Goal: Information Seeking & Learning: Learn about a topic

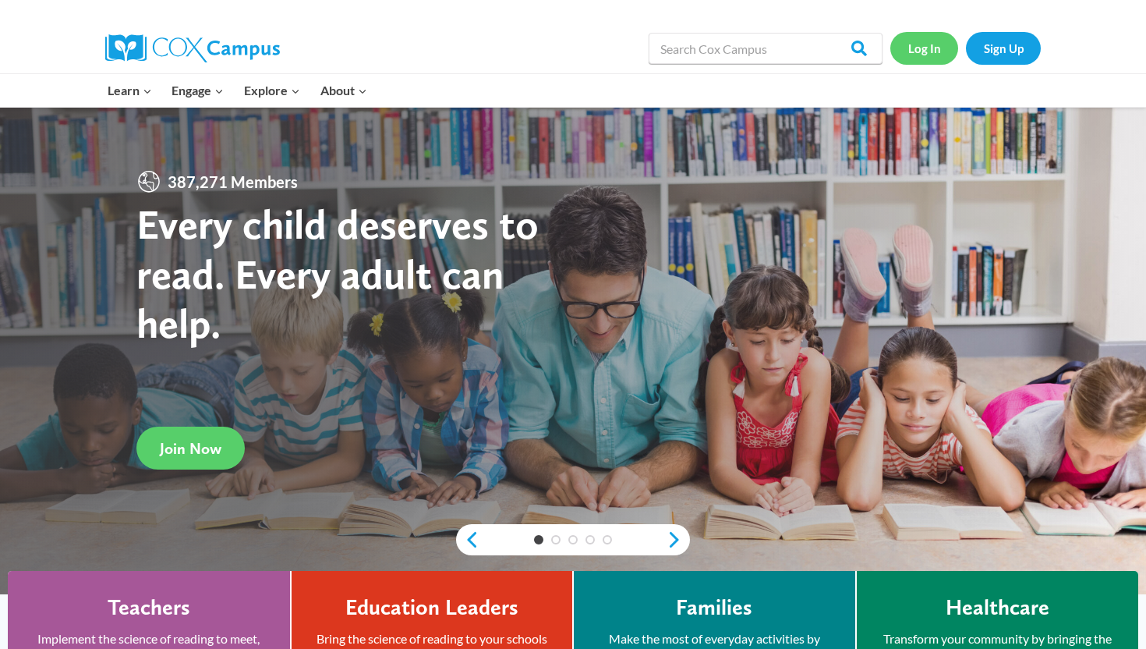
click at [920, 45] on link "Log In" at bounding box center [925, 48] width 68 height 32
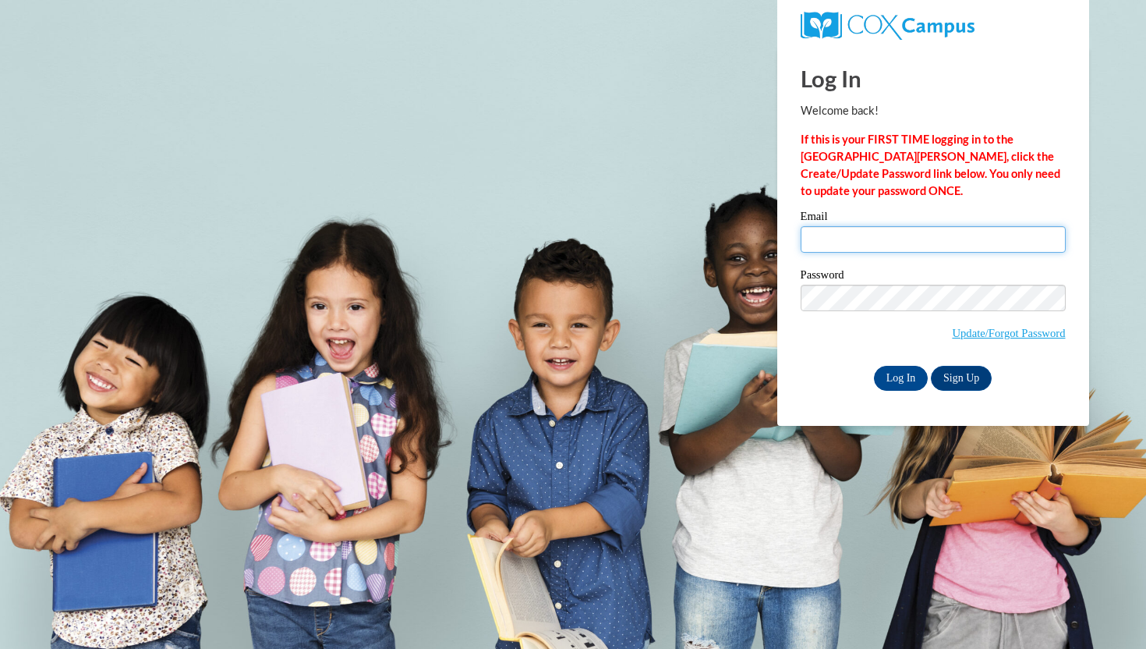
click at [848, 233] on input "Email" at bounding box center [933, 239] width 265 height 27
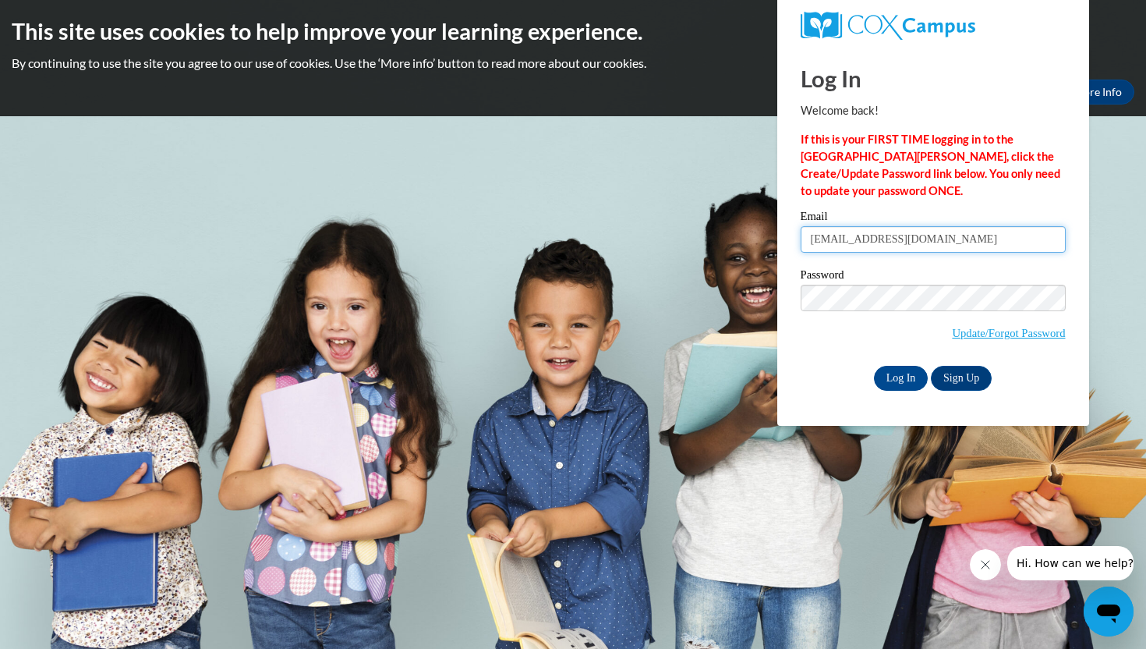
type input "[EMAIL_ADDRESS][DOMAIN_NAME]"
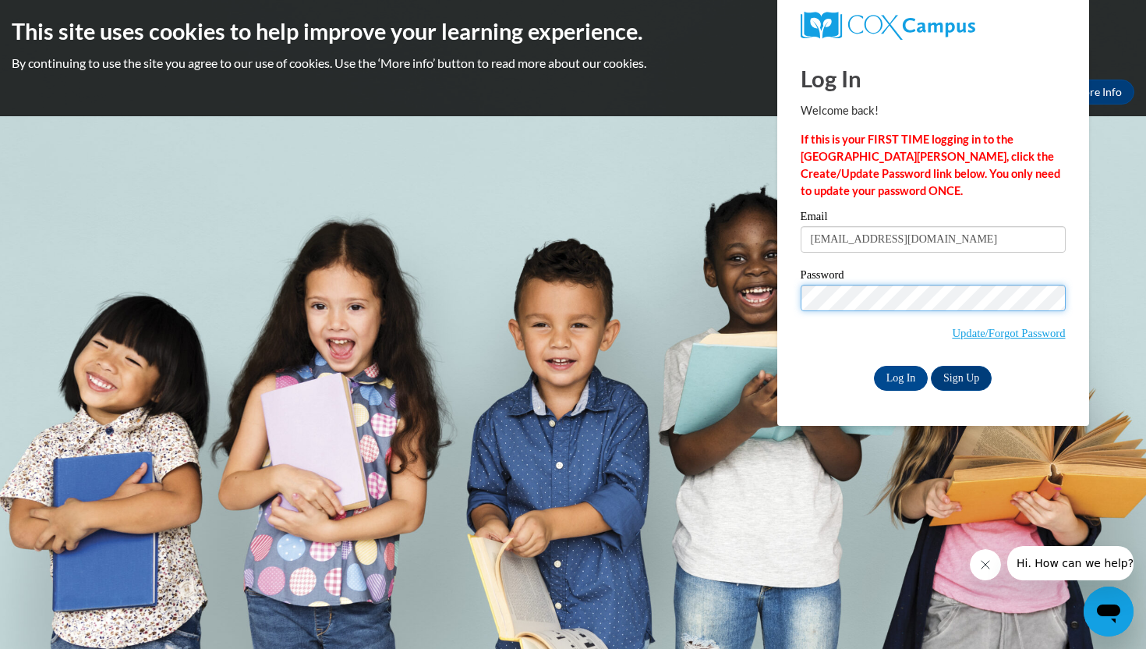
click at [874, 366] on input "Log In" at bounding box center [901, 378] width 55 height 25
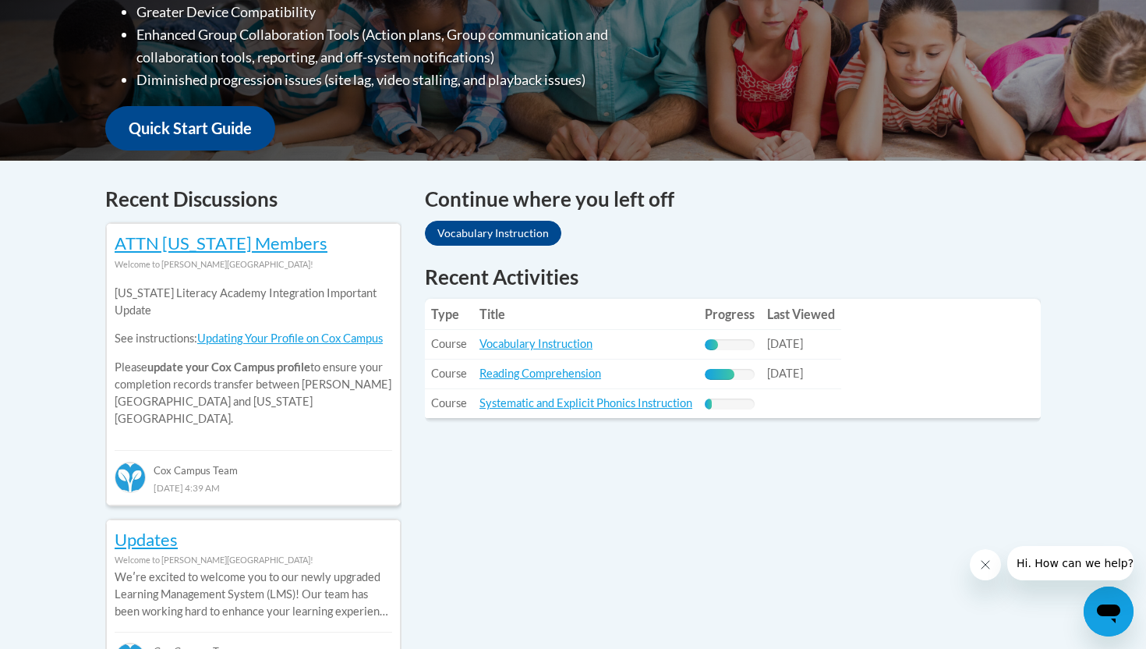
scroll to position [505, 0]
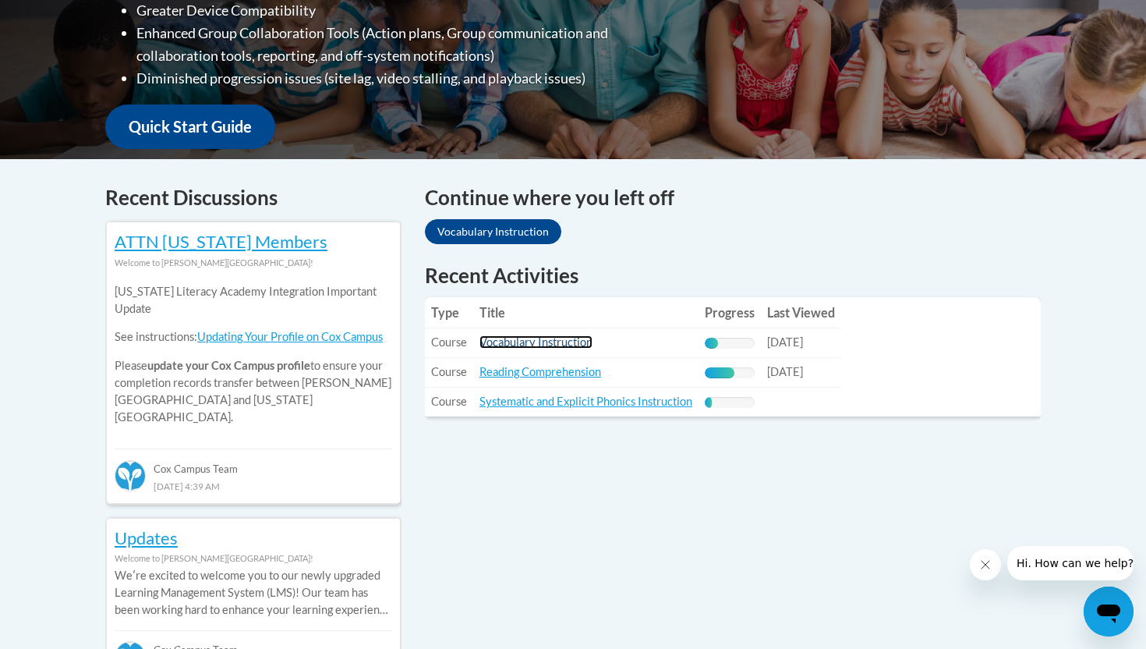
click at [531, 344] on link "Vocabulary Instruction" at bounding box center [536, 341] width 113 height 13
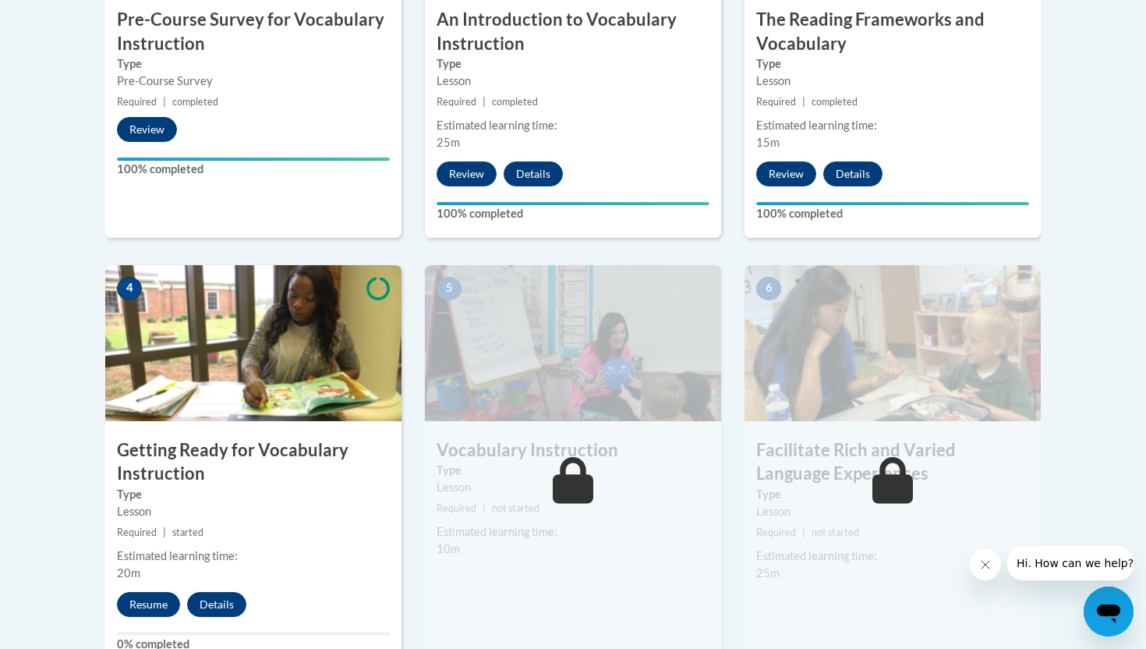
scroll to position [696, 0]
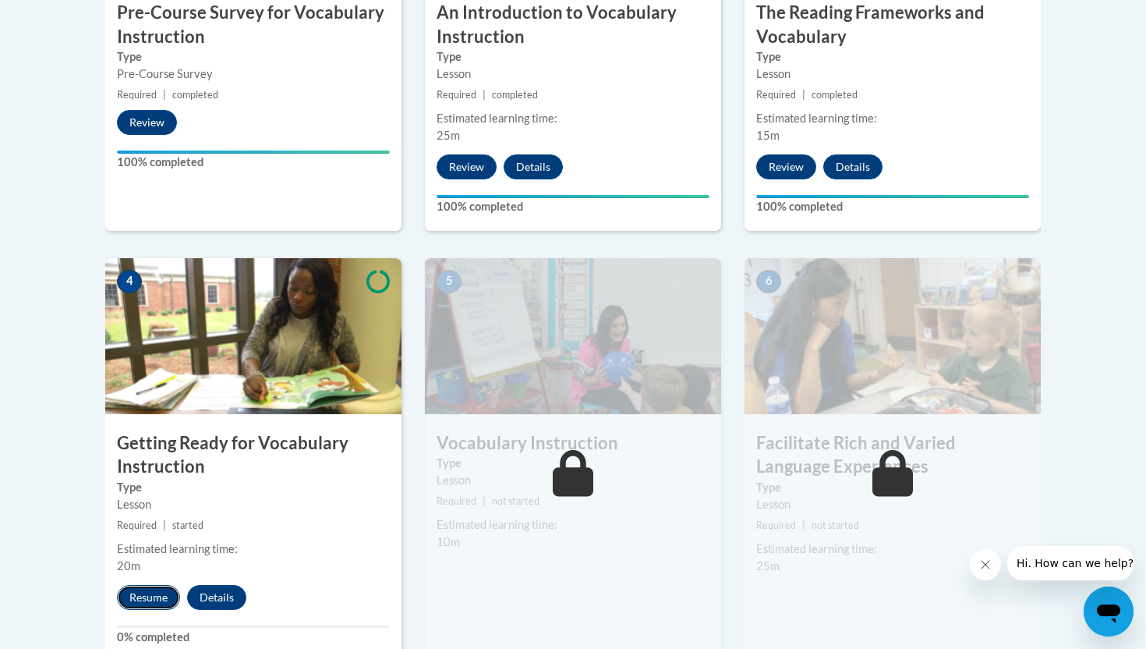
click at [152, 592] on button "Resume" at bounding box center [148, 597] width 63 height 25
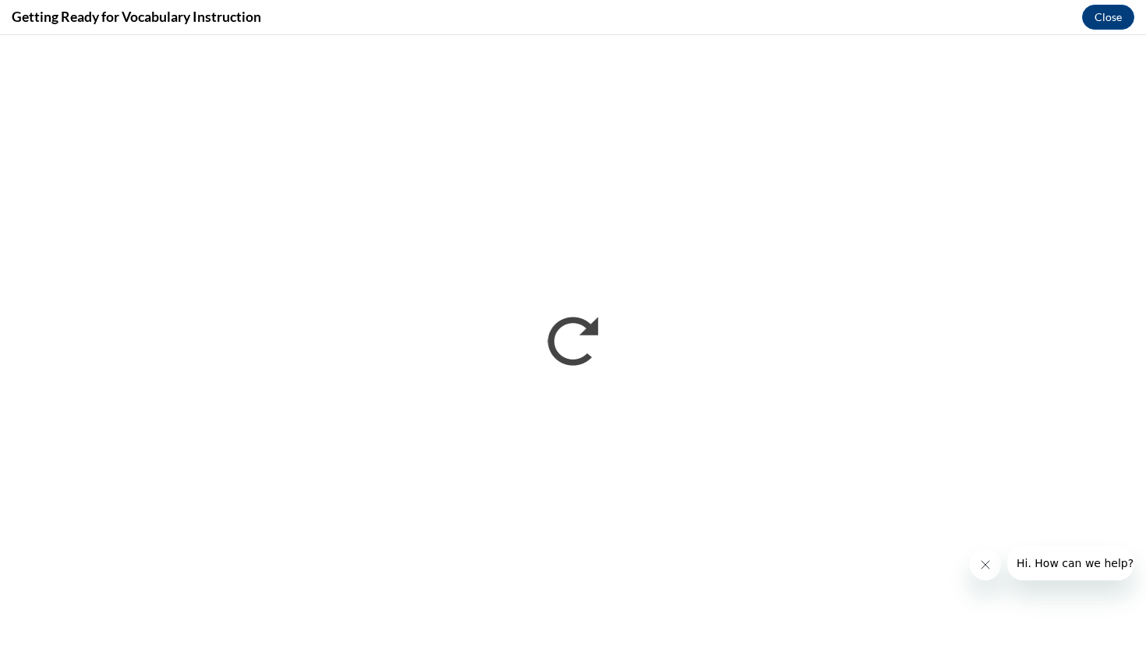
scroll to position [0, 0]
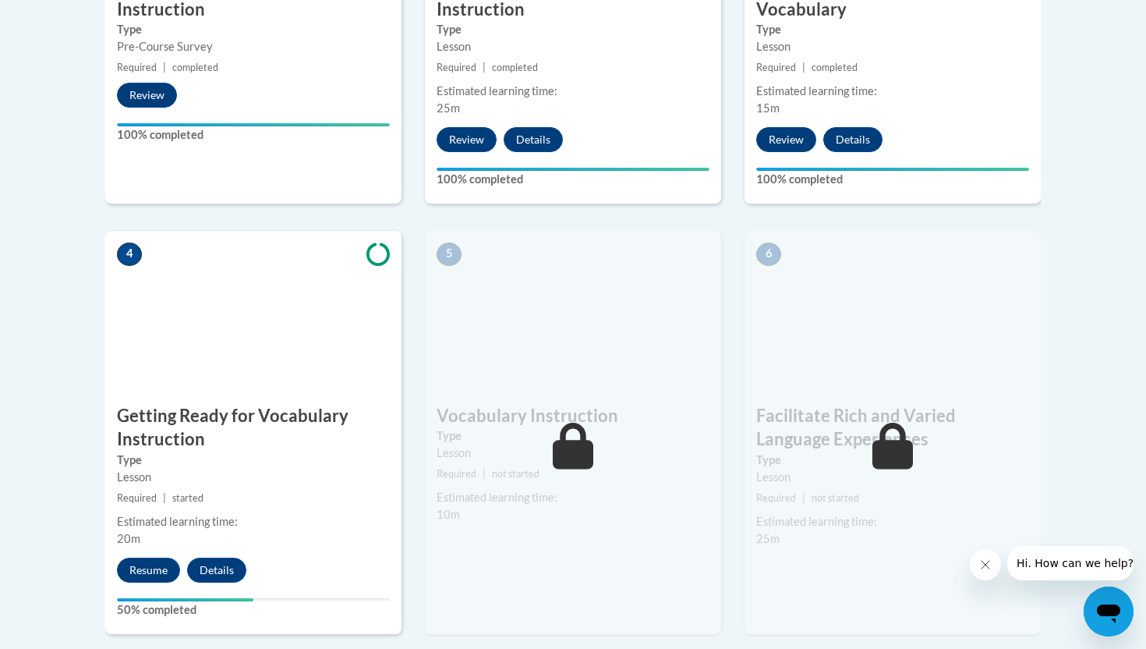
scroll to position [742, 0]
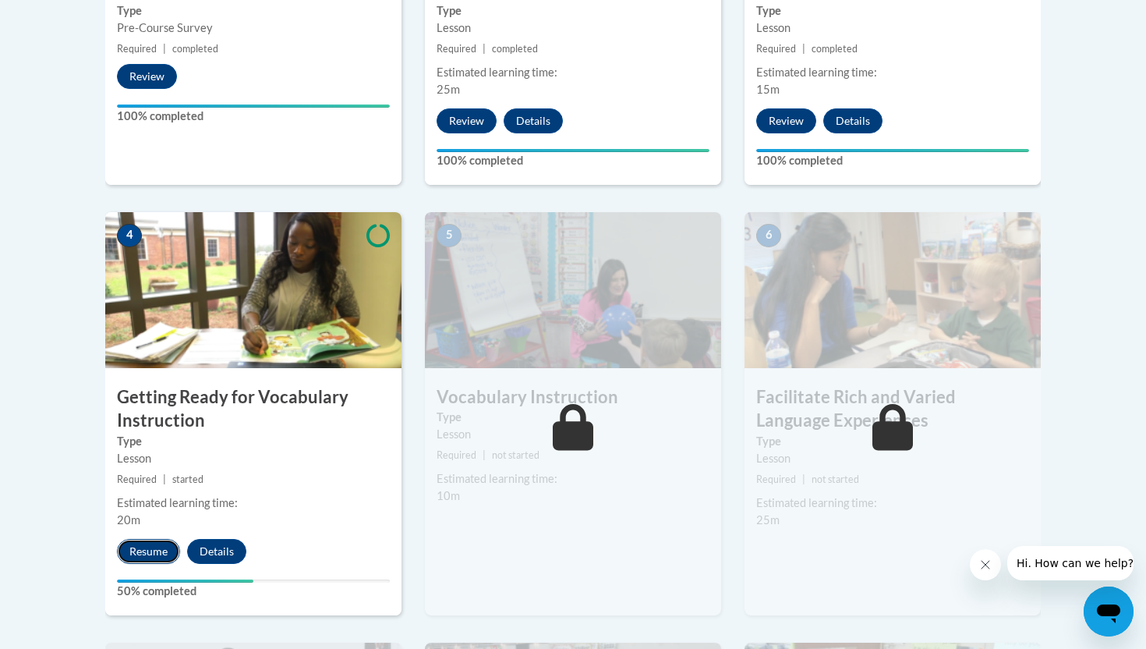
click at [142, 551] on button "Resume" at bounding box center [148, 551] width 63 height 25
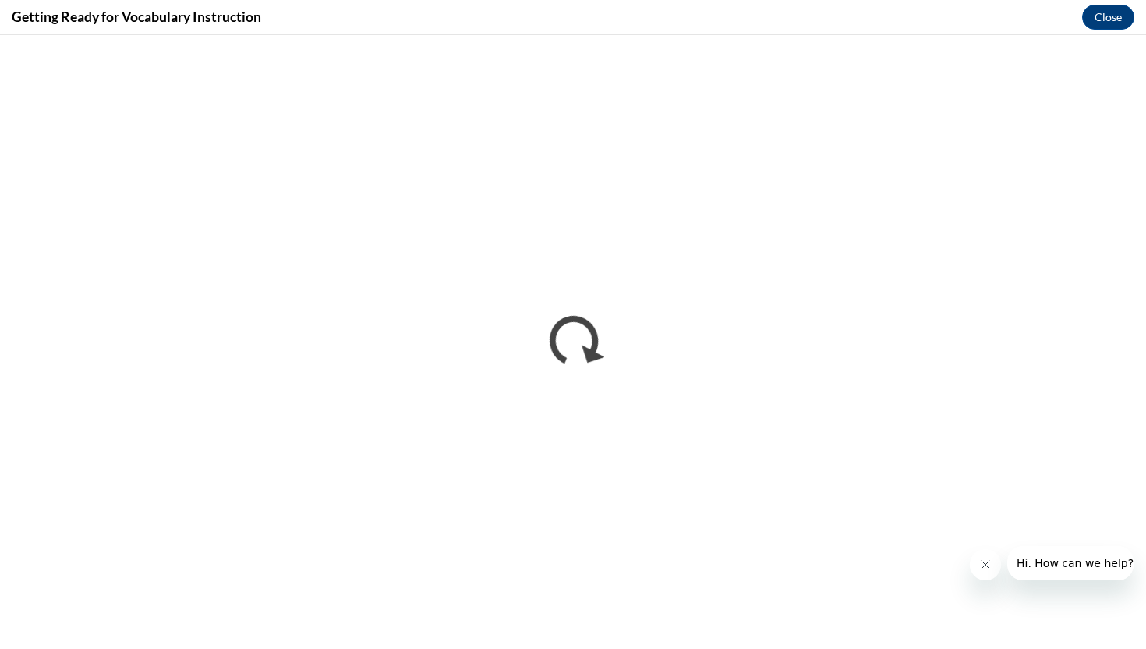
scroll to position [0, 0]
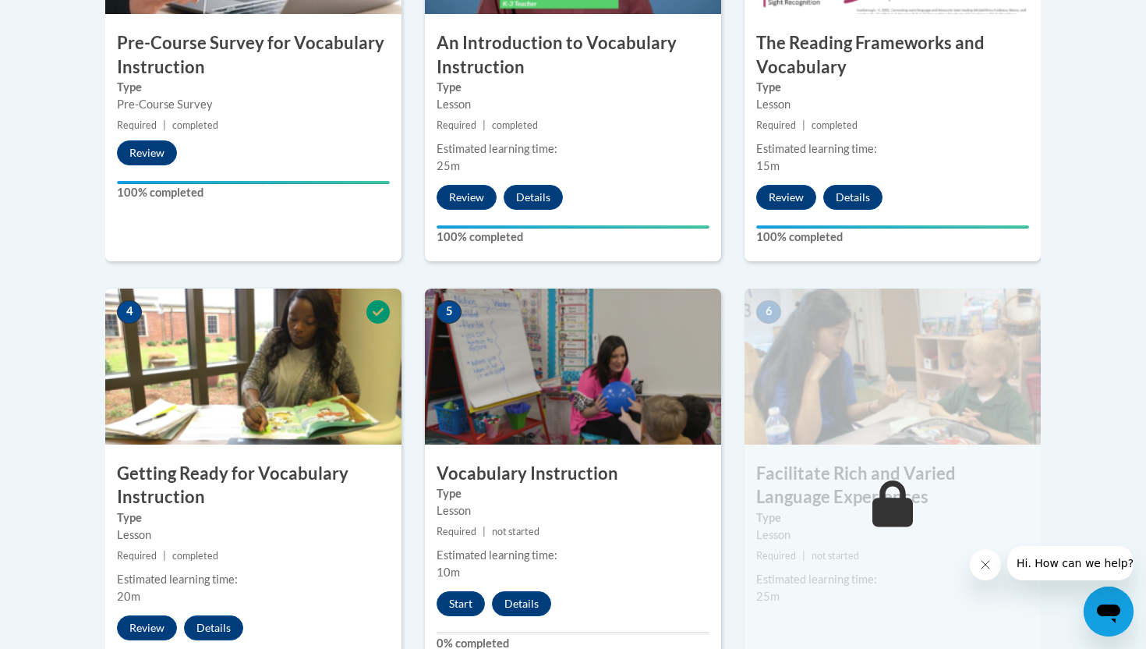
scroll to position [672, 0]
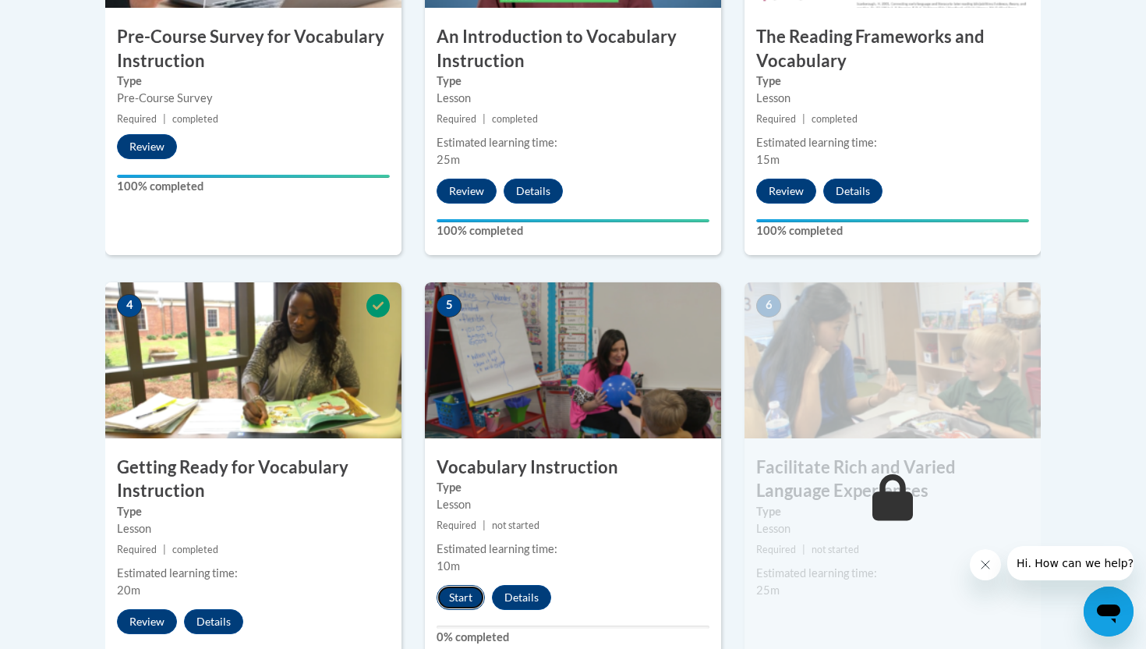
click at [469, 597] on button "Start" at bounding box center [461, 597] width 48 height 25
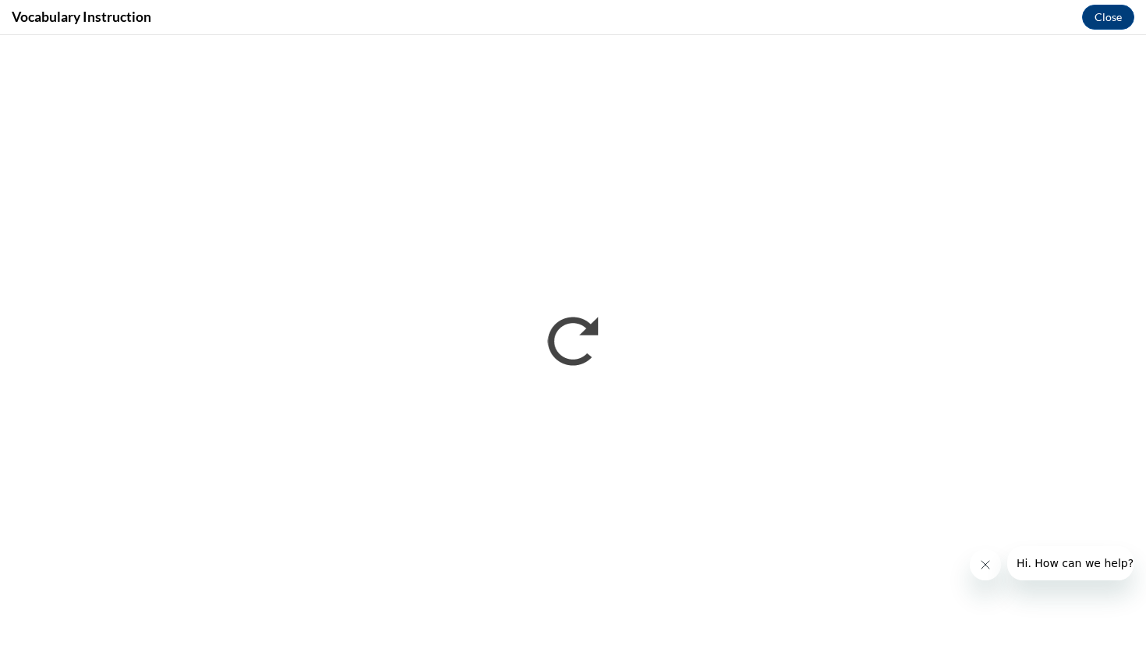
scroll to position [0, 0]
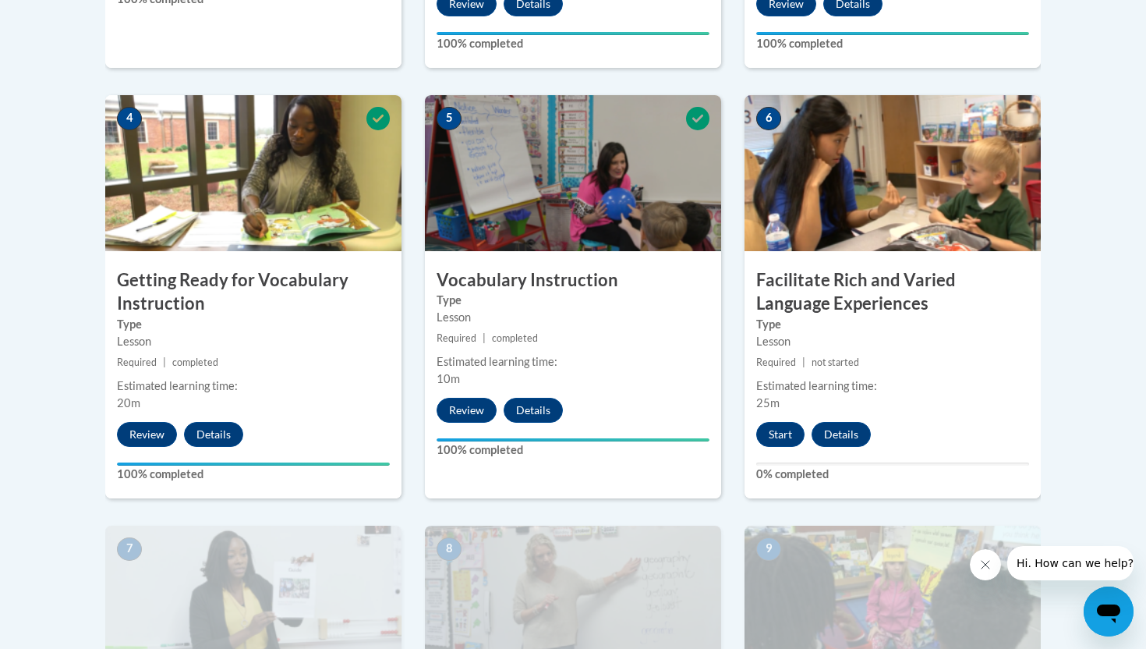
scroll to position [861, 0]
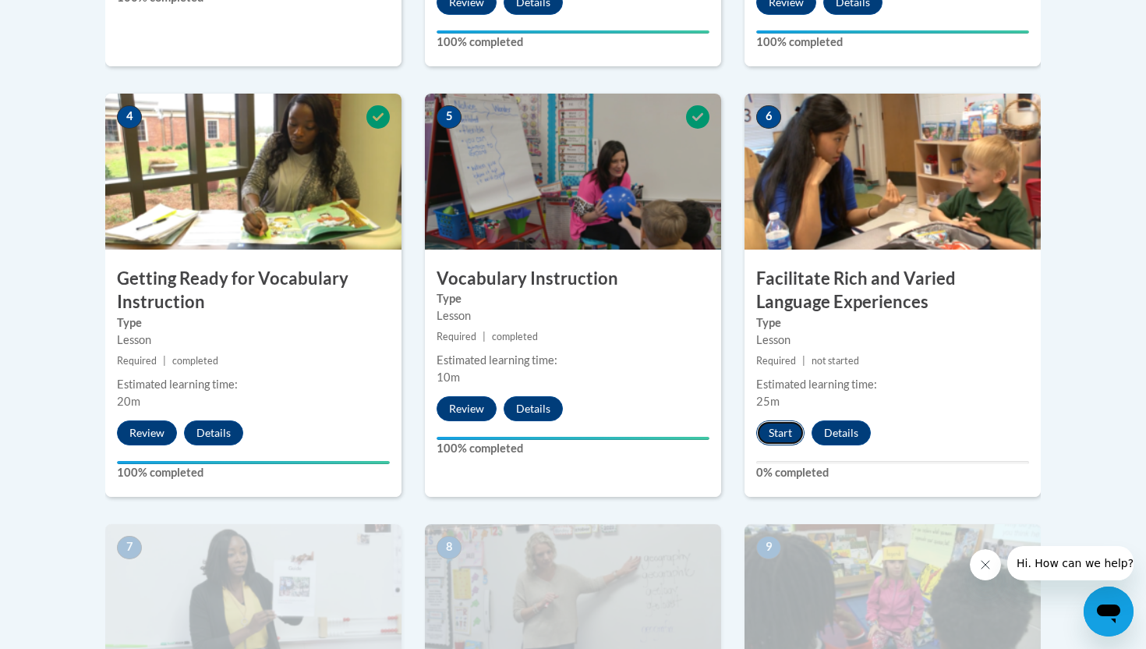
click at [784, 430] on button "Start" at bounding box center [781, 432] width 48 height 25
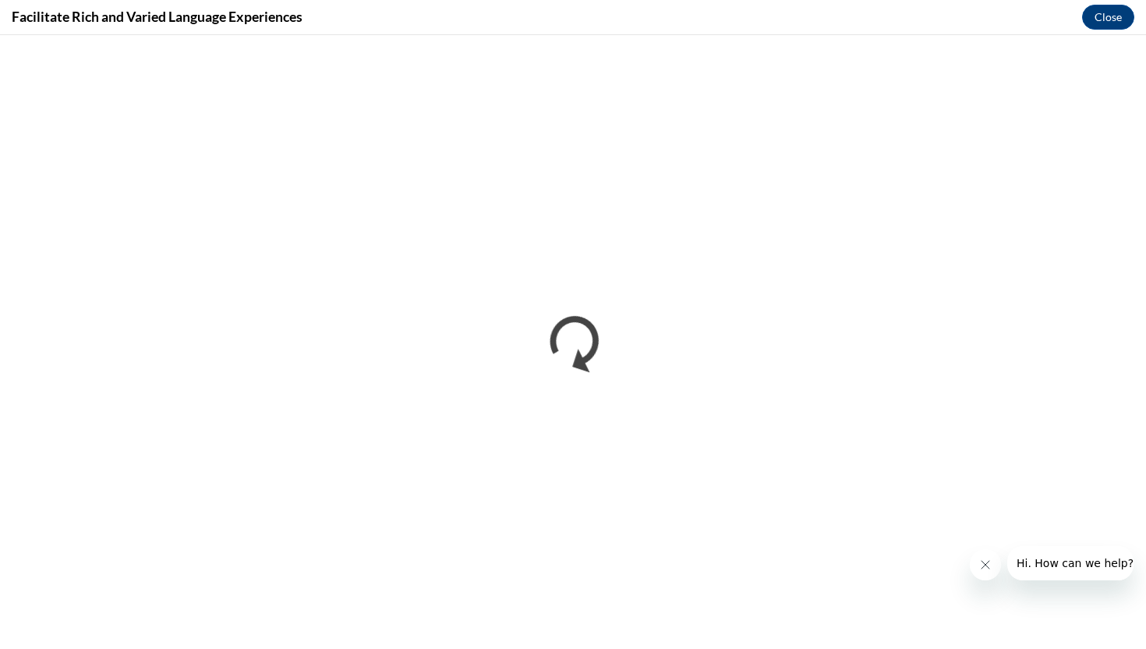
scroll to position [0, 0]
